Goal: Find contact information: Find contact information

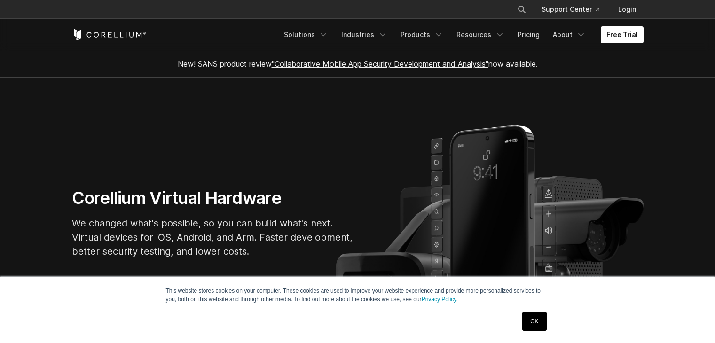
drag, startPoint x: 0, startPoint y: 0, endPoint x: 533, endPoint y: 314, distance: 619.2
click at [534, 314] on link "OK" at bounding box center [534, 321] width 24 height 19
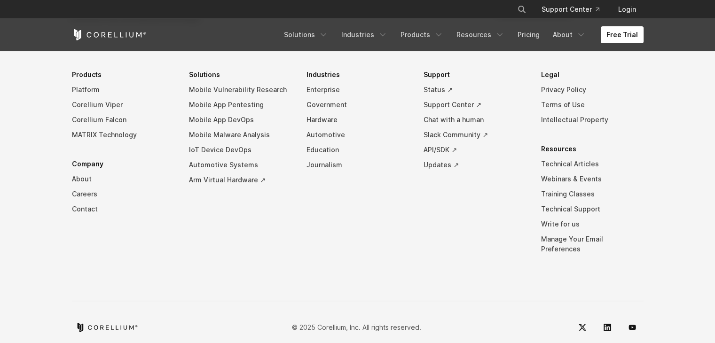
scroll to position [2218, 0]
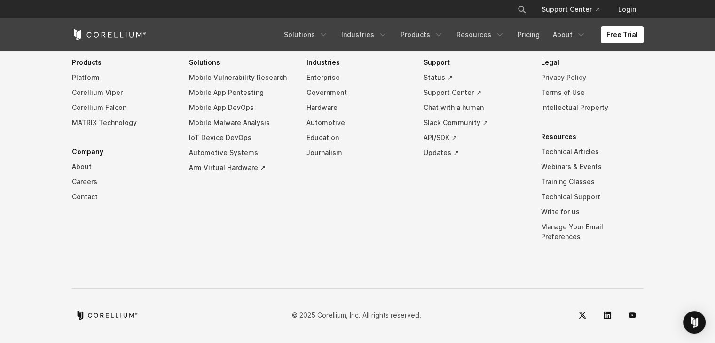
click at [548, 83] on link "Privacy Policy" at bounding box center [592, 77] width 102 height 15
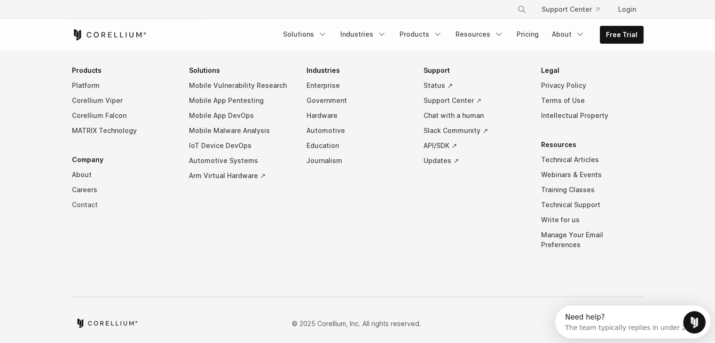
click at [92, 202] on link "Contact" at bounding box center [123, 204] width 102 height 15
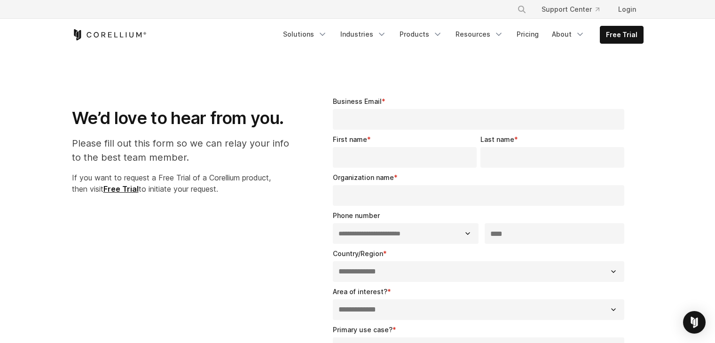
select select "**"
